Goal: Information Seeking & Learning: Understand process/instructions

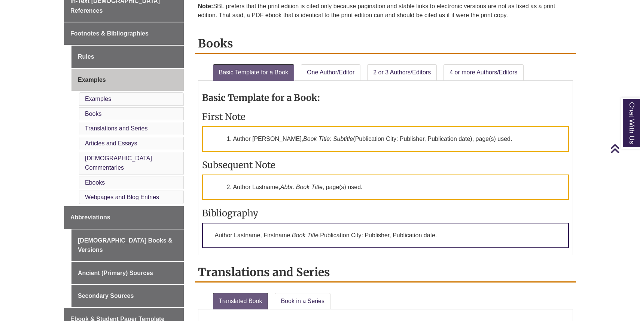
scroll to position [267, 0]
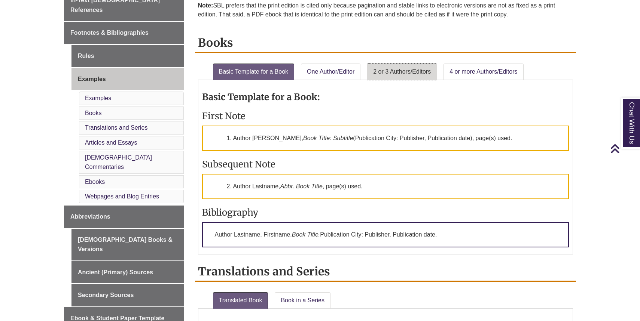
click at [415, 79] on link "2 or 3 Authors/Editors" at bounding box center [402, 72] width 70 height 16
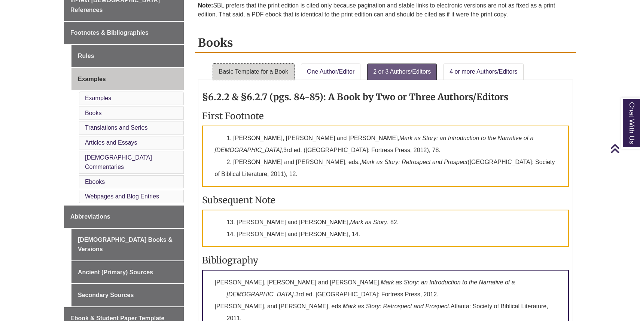
click at [243, 72] on link "Basic Template for a Book" at bounding box center [254, 72] width 82 height 16
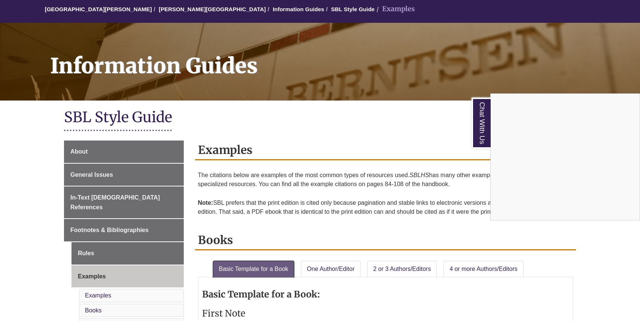
scroll to position [69, 0]
click at [124, 122] on div "Chat With Us" at bounding box center [320, 160] width 640 height 321
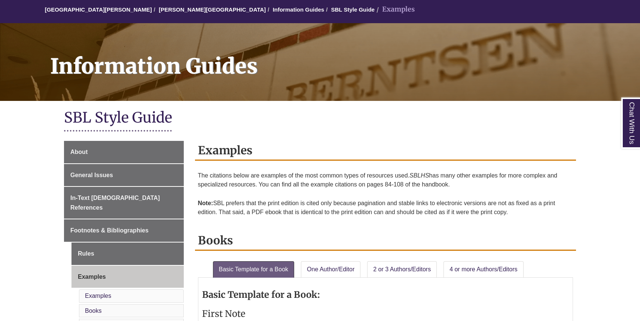
click at [119, 121] on h1 "SBL Style Guide" at bounding box center [320, 119] width 512 height 20
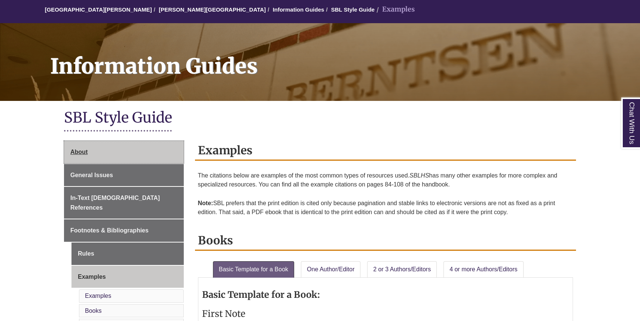
click at [91, 149] on link "About" at bounding box center [124, 152] width 120 height 22
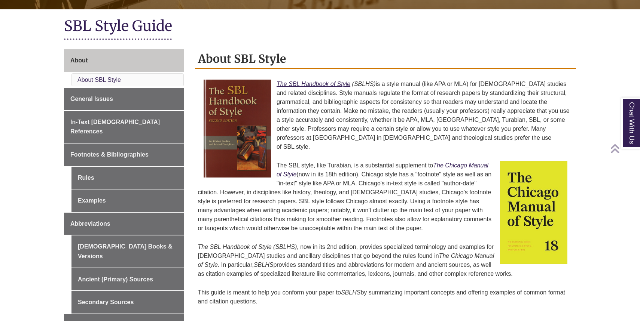
scroll to position [166, 0]
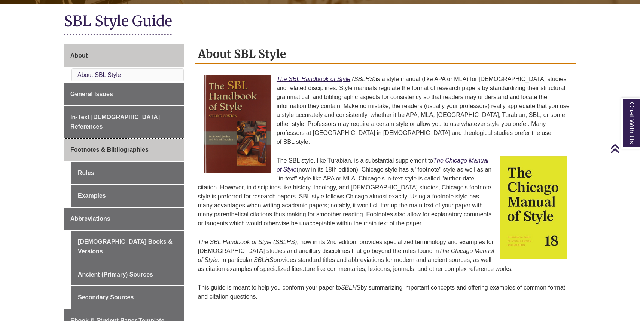
click at [127, 147] on span "Footnotes & Bibliographies" at bounding box center [109, 150] width 78 height 6
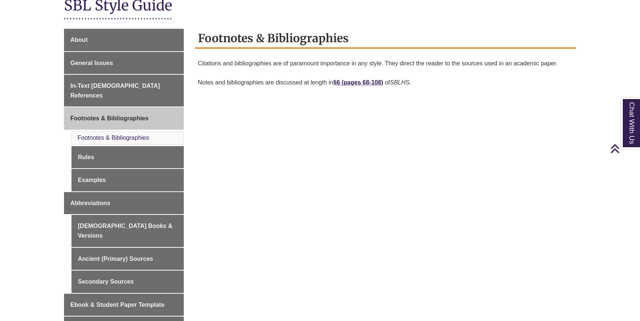
scroll to position [183, 0]
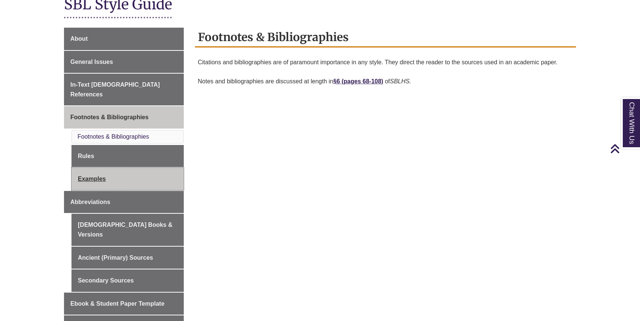
click at [106, 170] on link "Examples" at bounding box center [127, 179] width 112 height 22
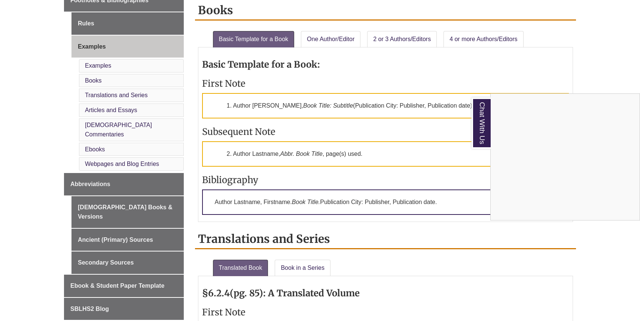
scroll to position [290, 0]
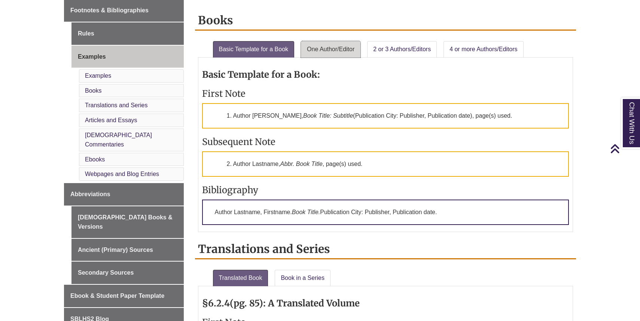
click at [348, 45] on link "One Author/Editor" at bounding box center [331, 49] width 60 height 16
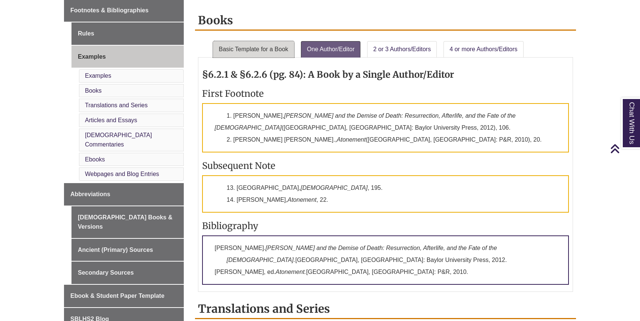
click at [257, 55] on link "Basic Template for a Book" at bounding box center [254, 49] width 82 height 16
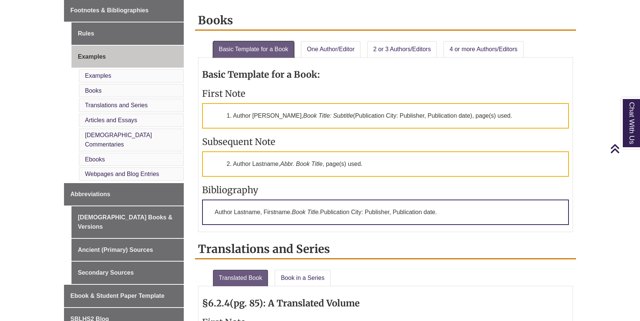
drag, startPoint x: 257, startPoint y: 55, endPoint x: 268, endPoint y: 19, distance: 37.5
click at [257, 54] on link "Basic Template for a Book" at bounding box center [254, 49] width 82 height 16
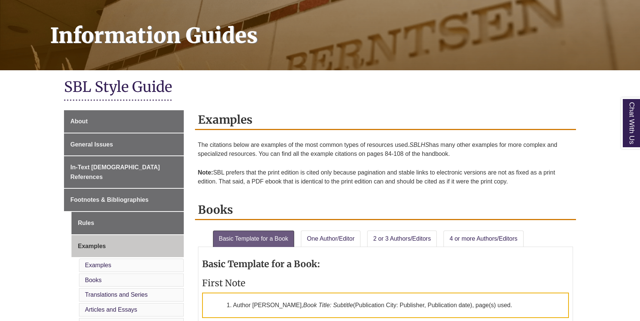
scroll to position [243, 0]
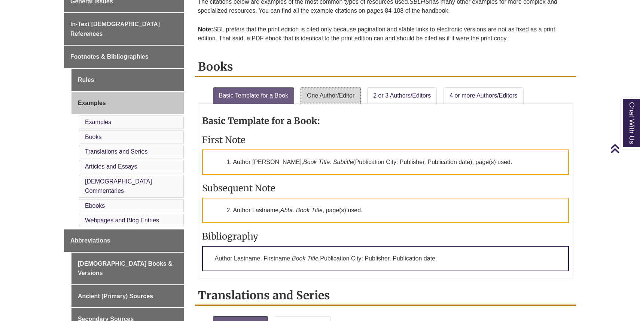
click at [351, 94] on link "One Author/Editor" at bounding box center [331, 96] width 60 height 16
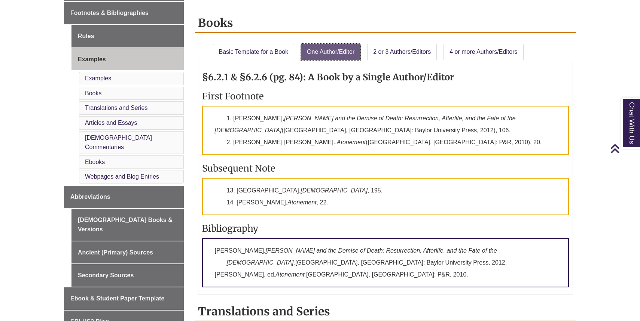
scroll to position [289, 0]
